Goal: Task Accomplishment & Management: Manage account settings

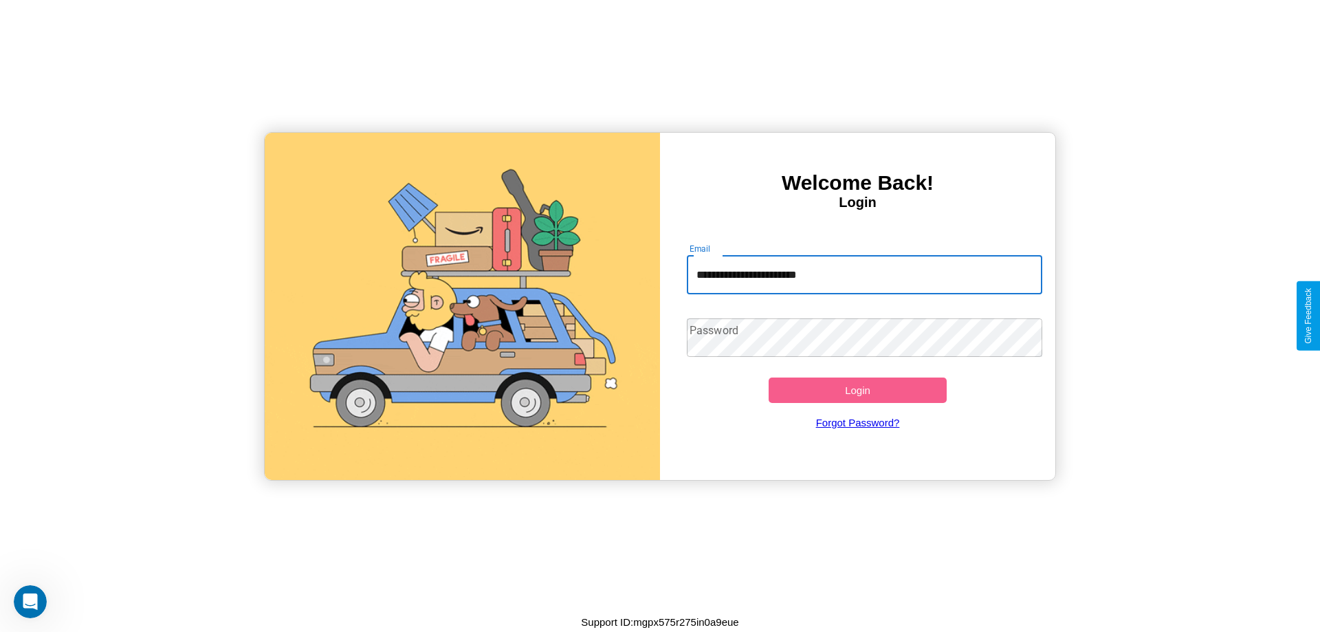
type input "**********"
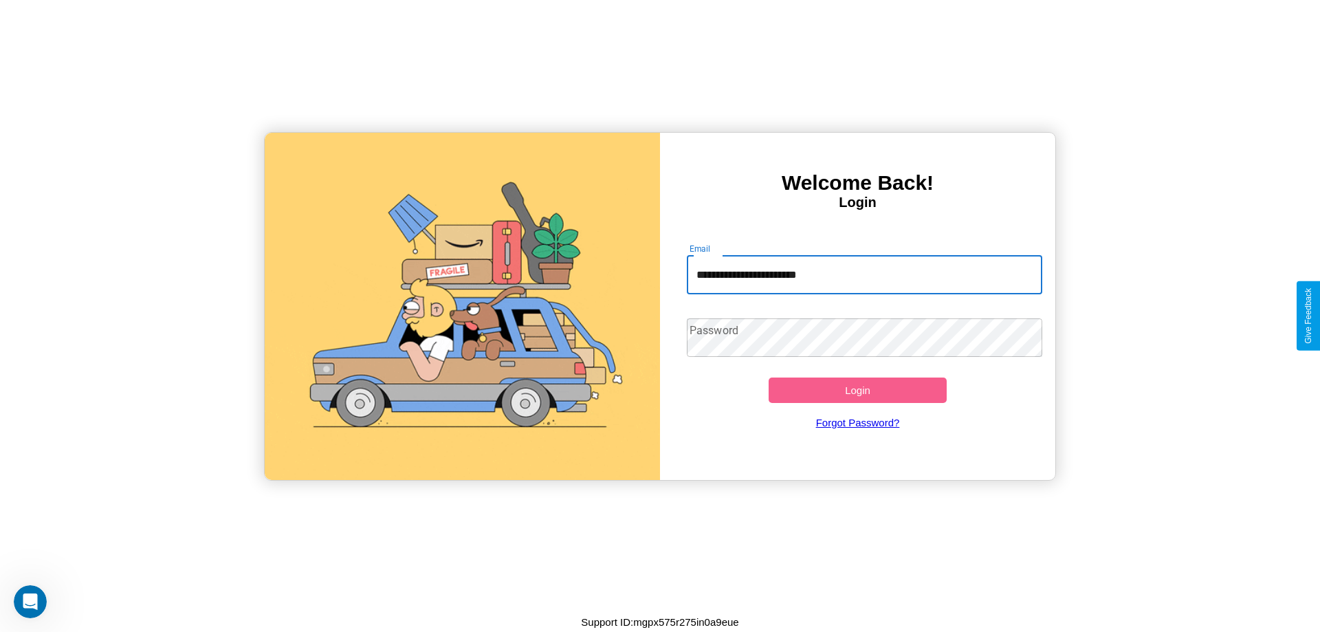
click at [857, 390] on button "Login" at bounding box center [857, 389] width 178 height 25
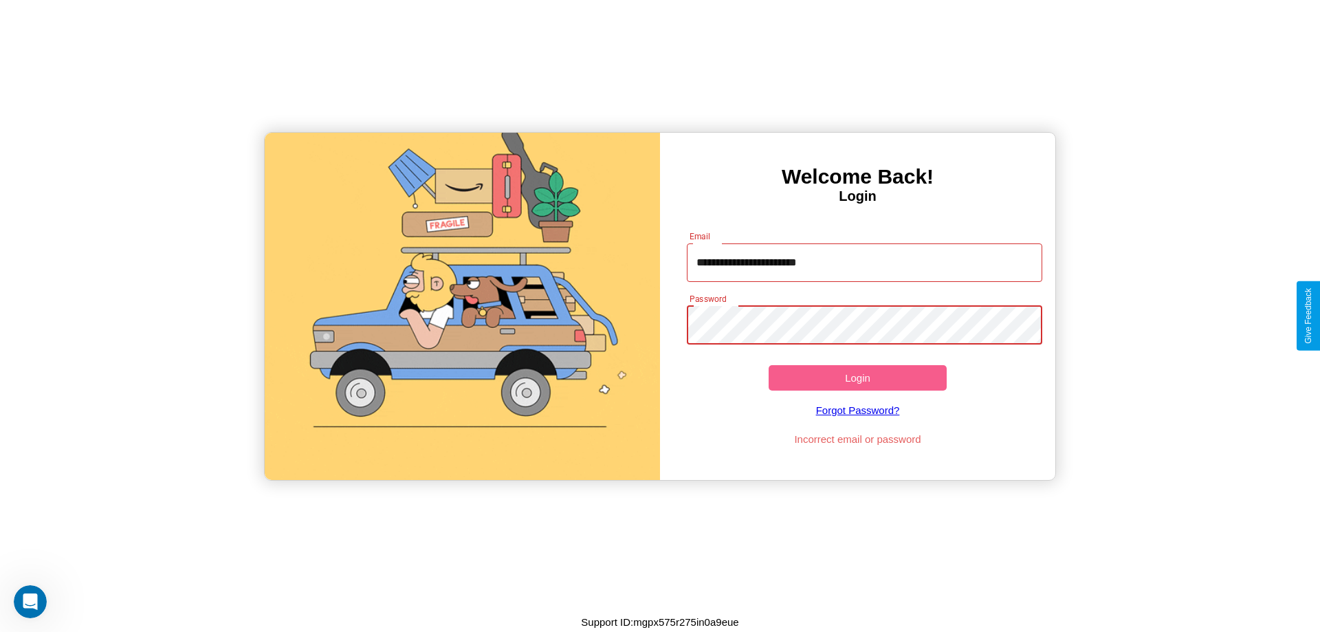
click at [857, 377] on button "Login" at bounding box center [857, 377] width 178 height 25
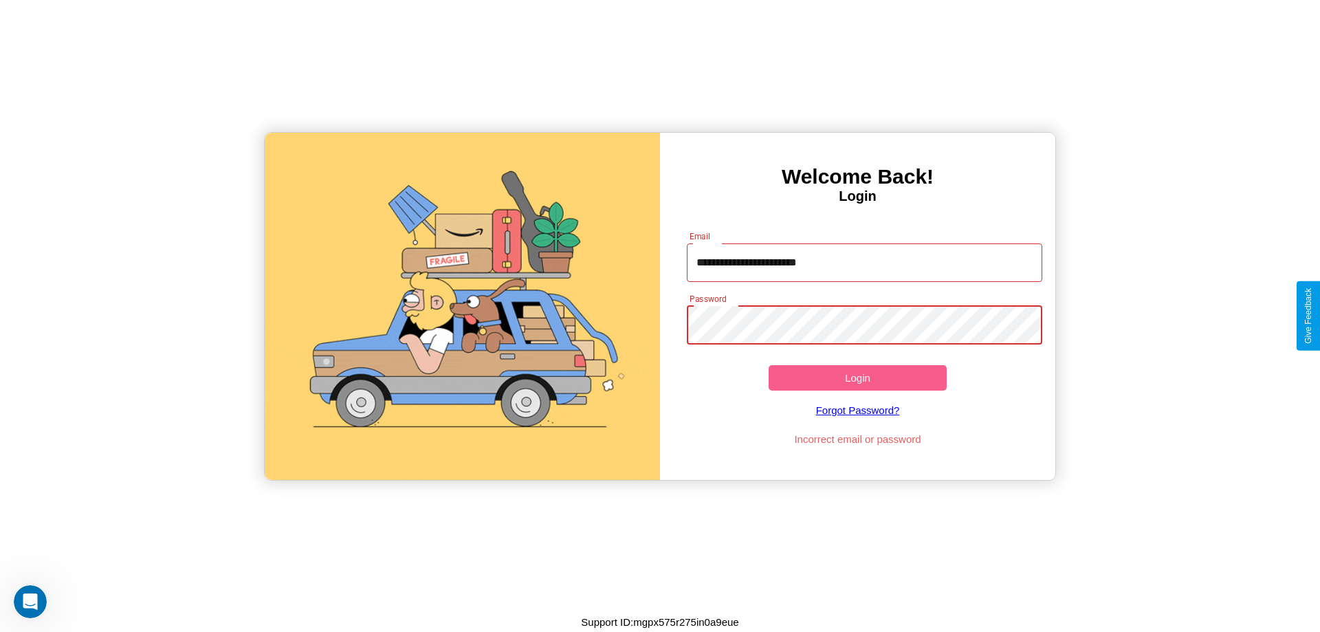
click at [857, 377] on button "Login" at bounding box center [857, 377] width 178 height 25
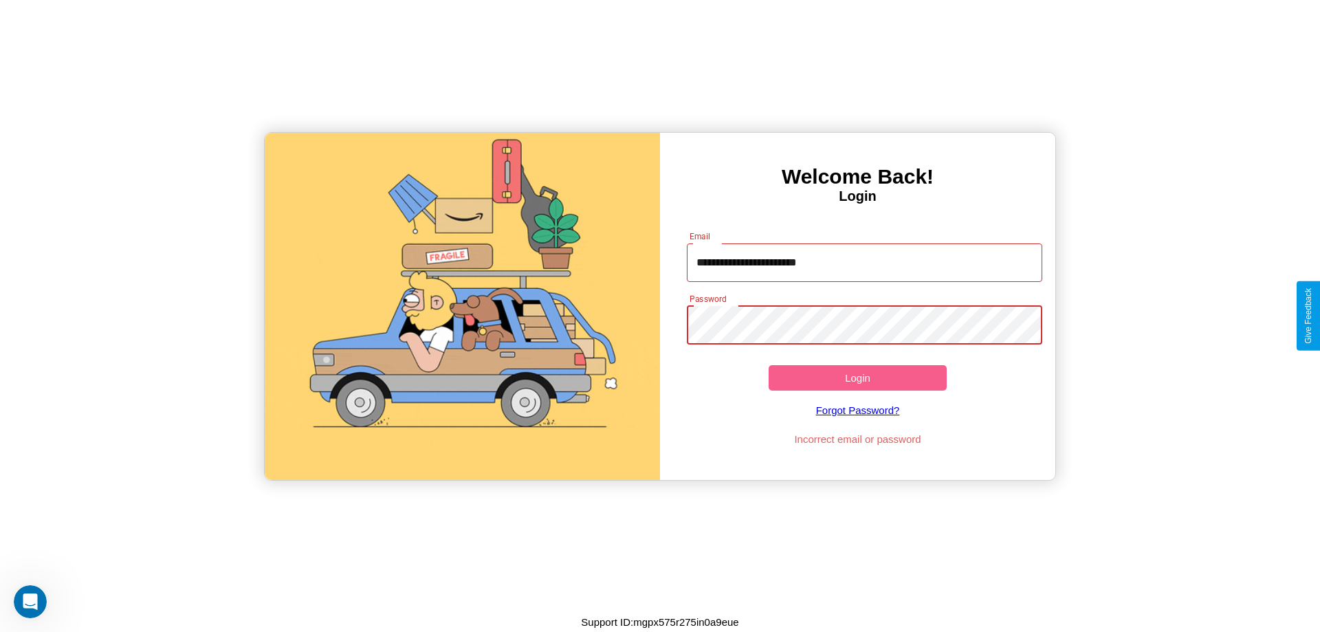
click at [857, 377] on button "Login" at bounding box center [857, 377] width 178 height 25
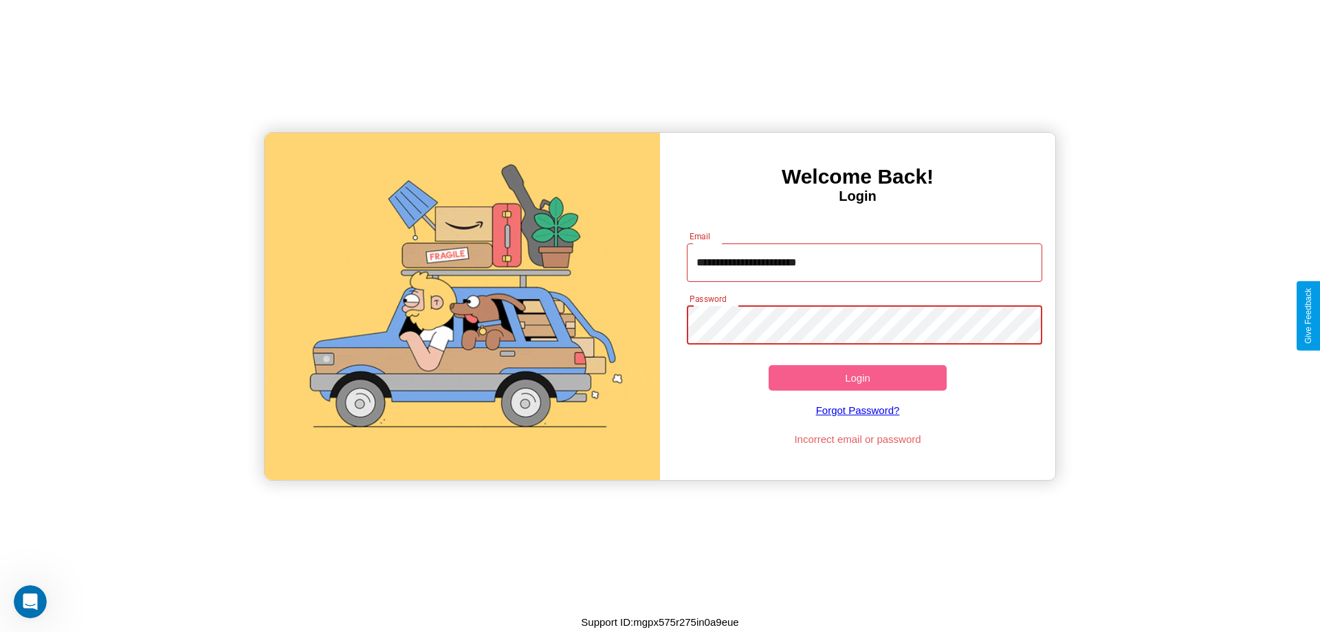
click at [857, 377] on button "Login" at bounding box center [857, 377] width 178 height 25
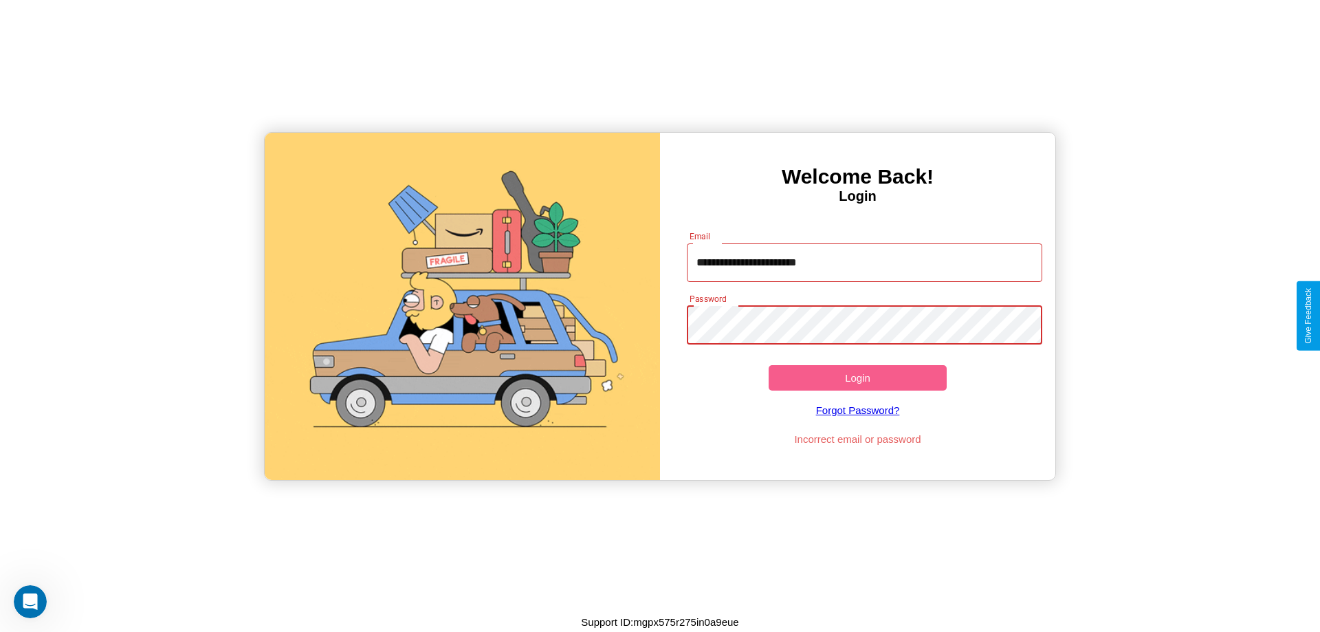
click at [857, 377] on button "Login" at bounding box center [857, 377] width 178 height 25
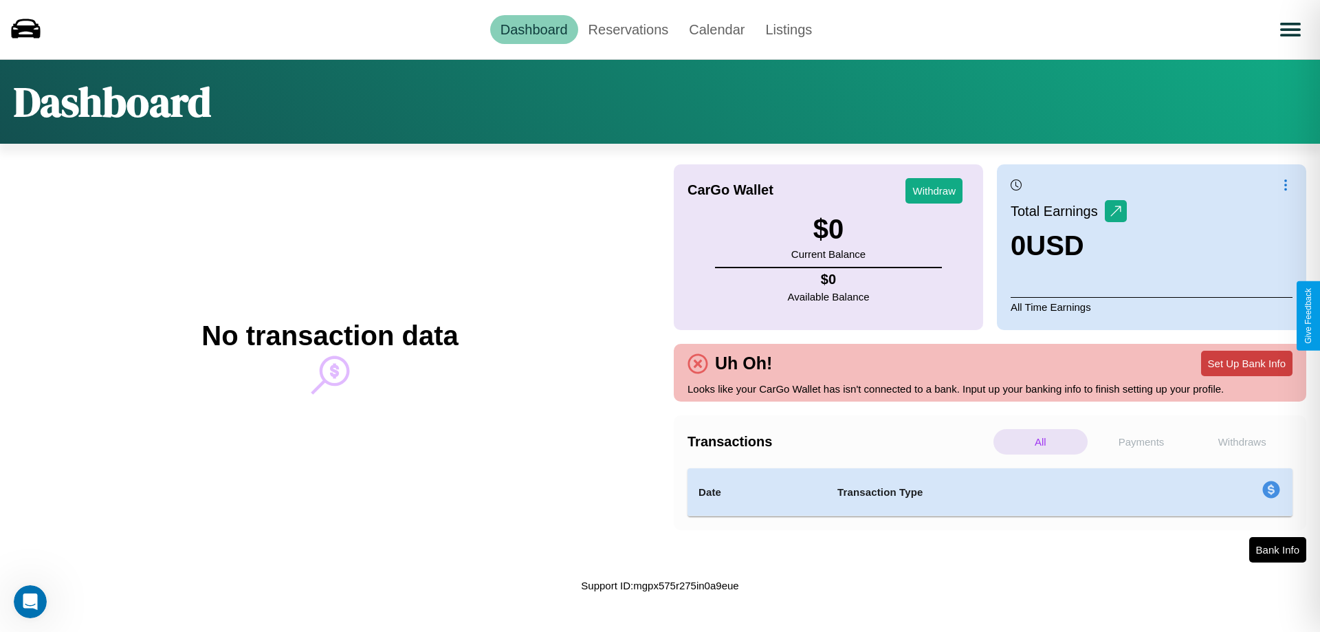
click at [1246, 363] on button "Set Up Bank Info" at bounding box center [1246, 363] width 91 height 25
